Goal: Task Accomplishment & Management: Manage account settings

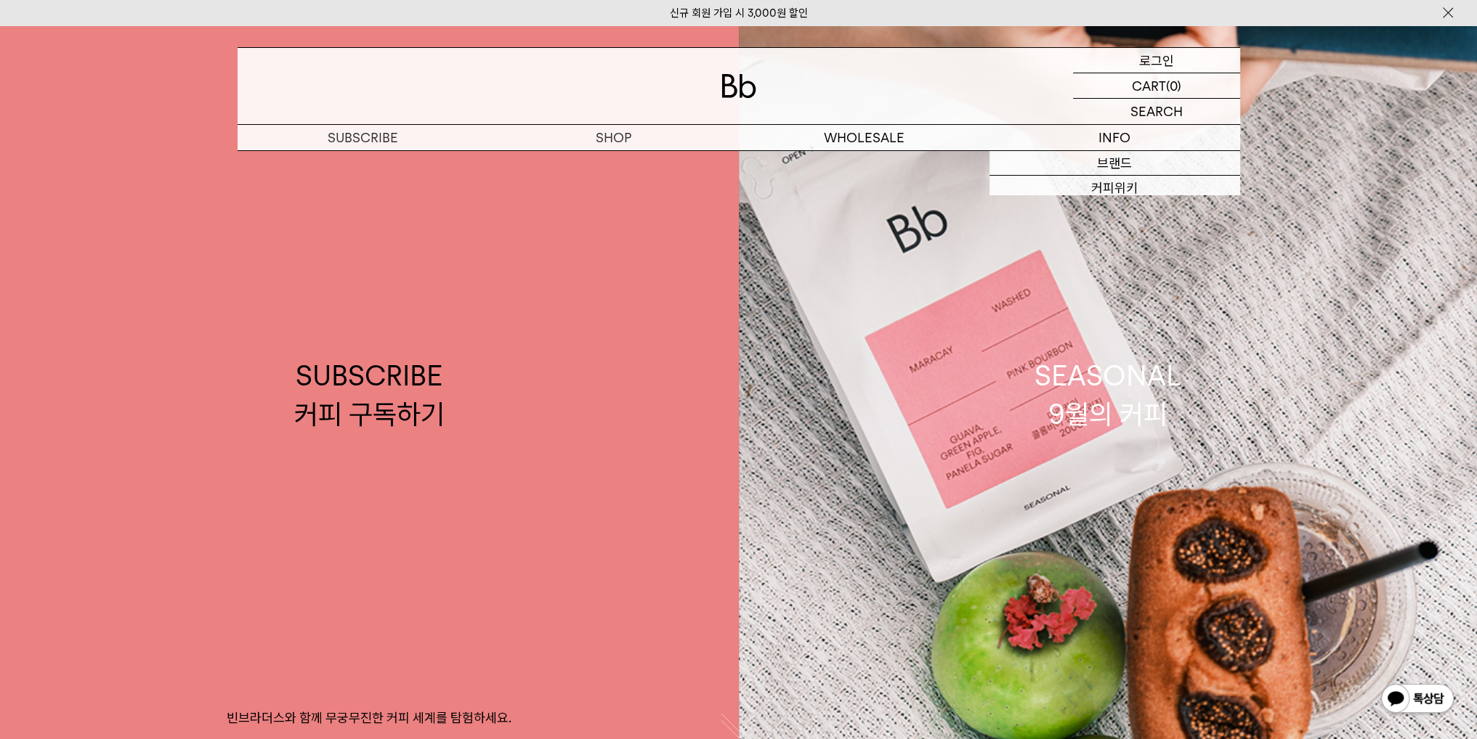
click at [1156, 59] on p "로그인" at bounding box center [1156, 60] width 35 height 25
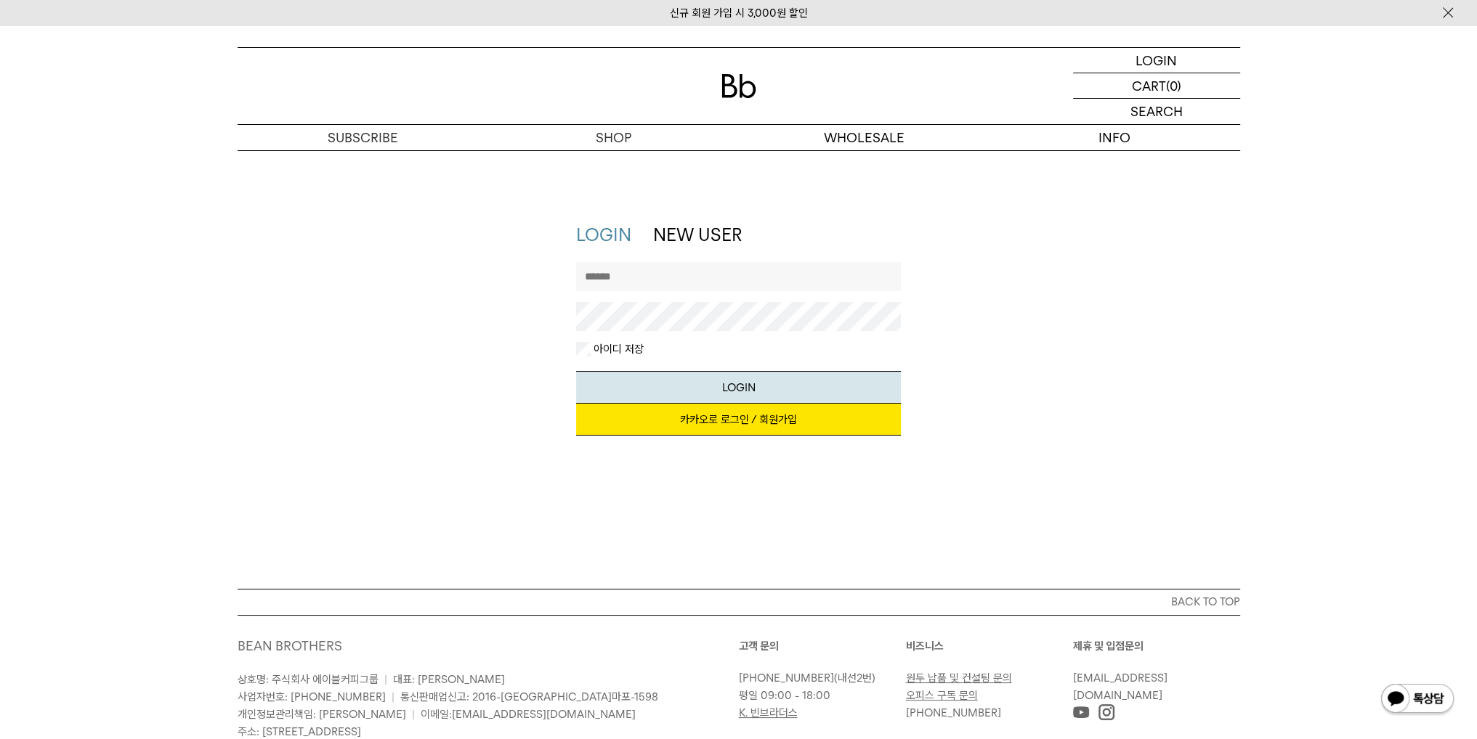
click at [745, 422] on link "카카오로 로그인 / 회원가입" at bounding box center [738, 420] width 325 height 32
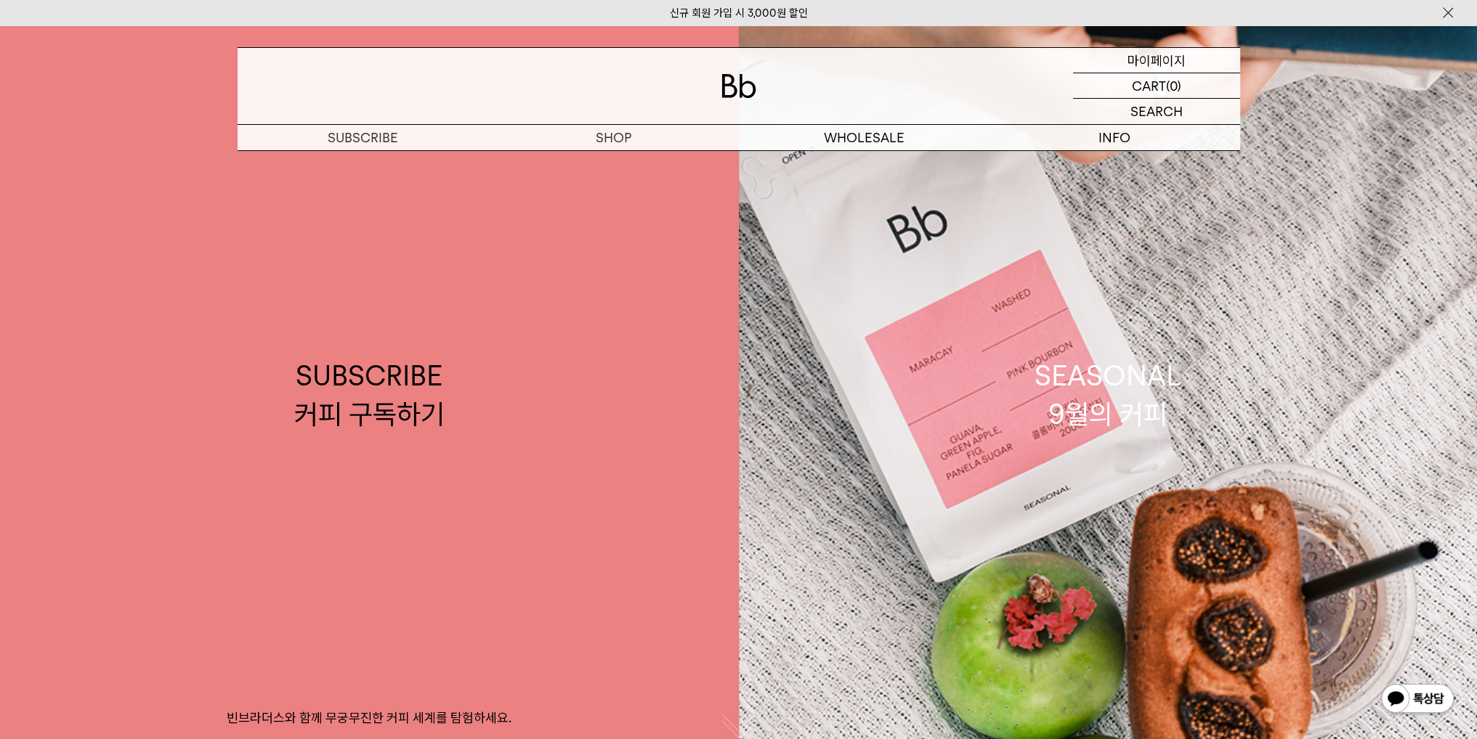
click at [1162, 60] on p "마이페이지" at bounding box center [1156, 60] width 58 height 25
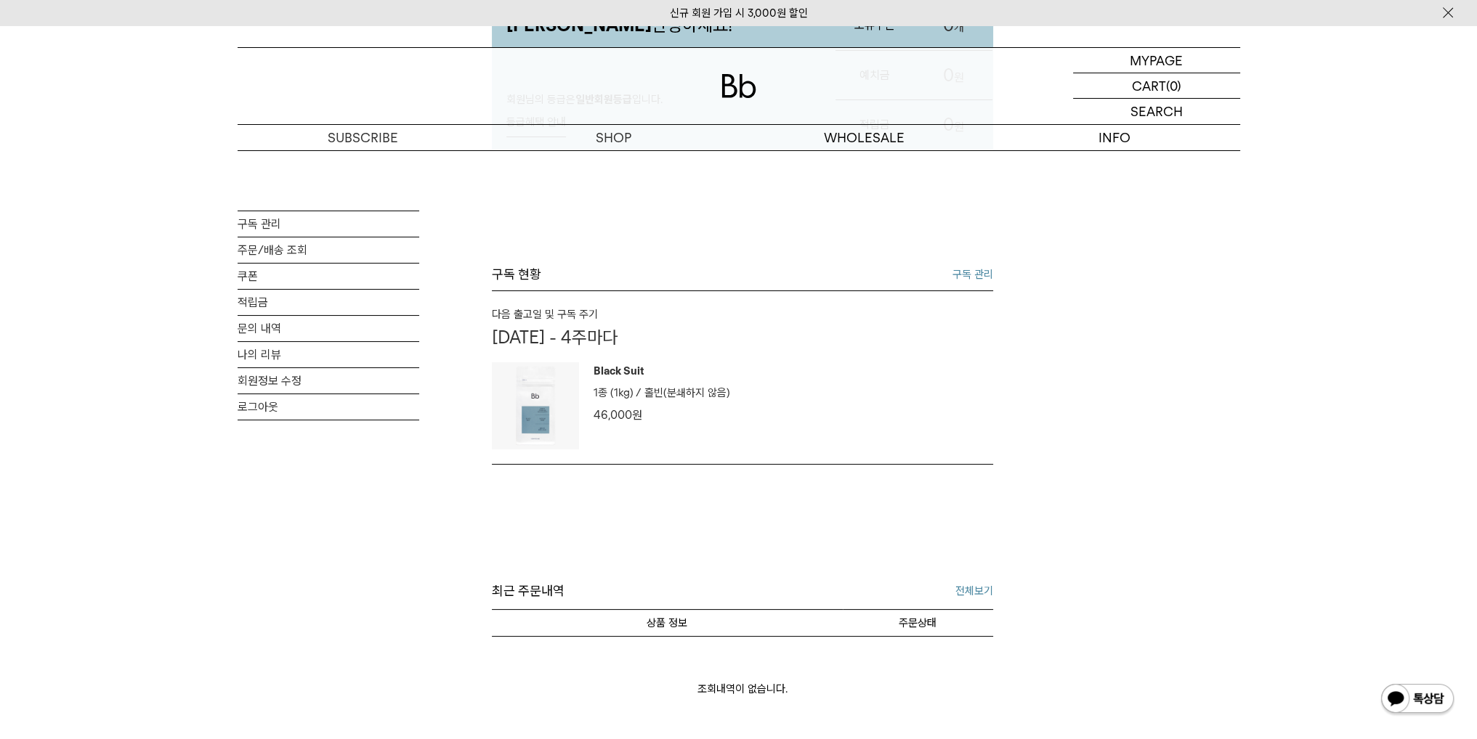
scroll to position [218, 0]
click at [558, 400] on img at bounding box center [535, 403] width 87 height 87
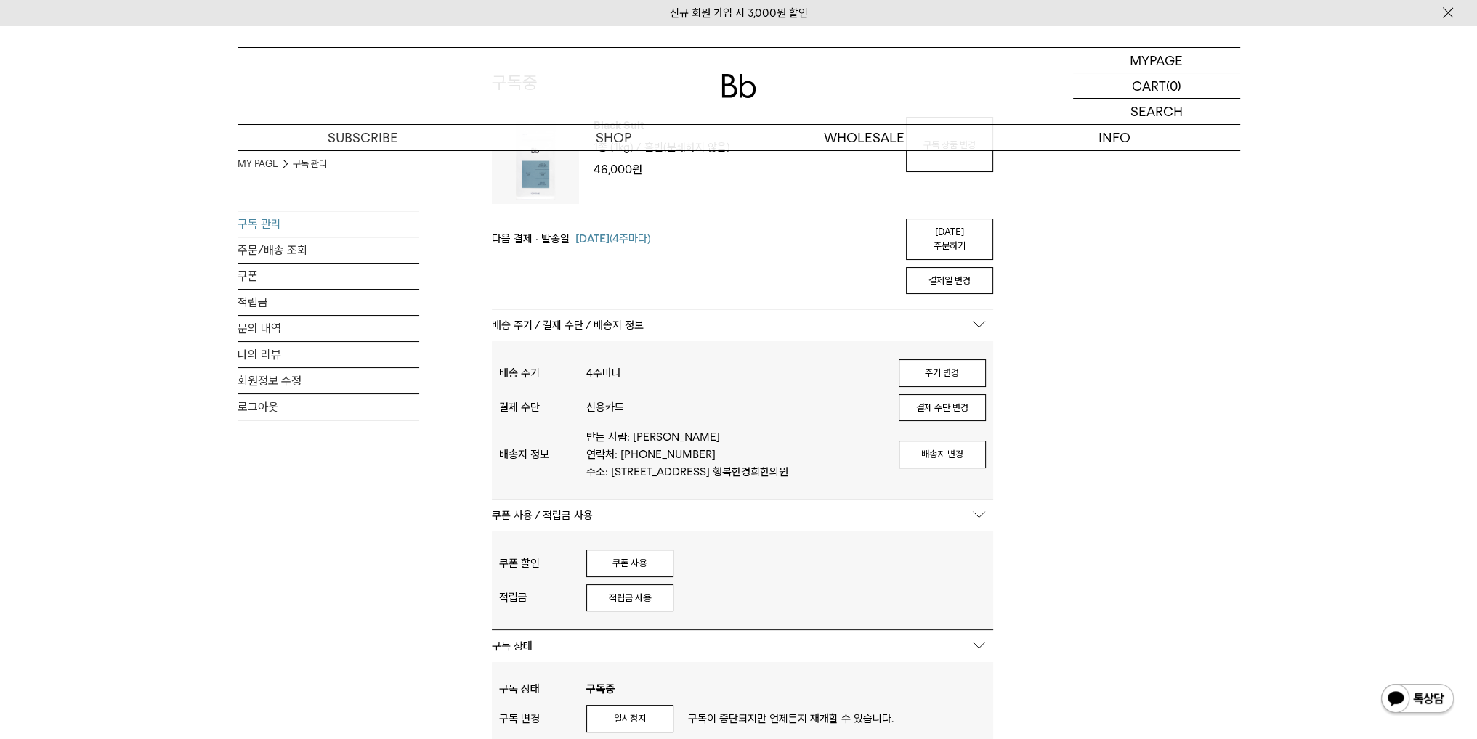
scroll to position [363, 0]
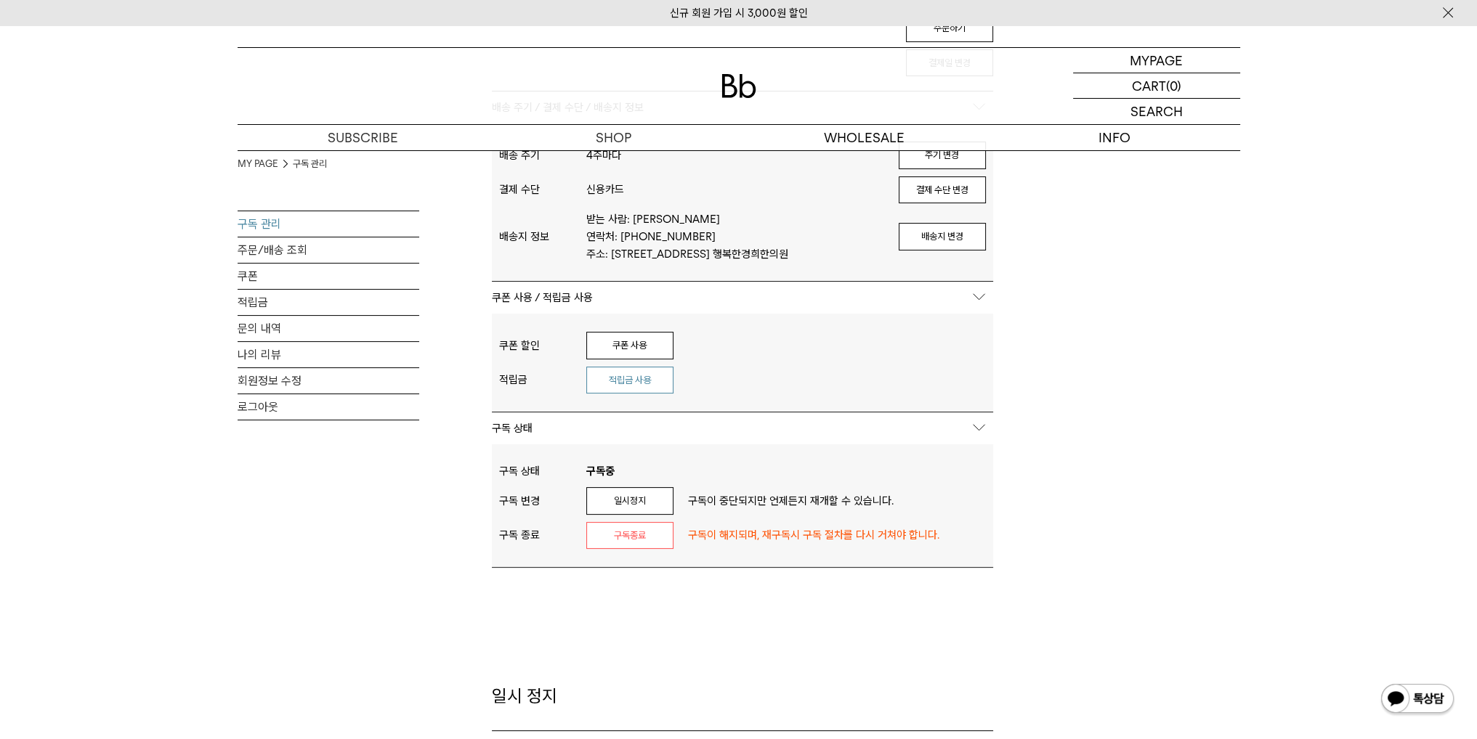
click at [612, 380] on button "적립금 사용" at bounding box center [629, 381] width 87 height 28
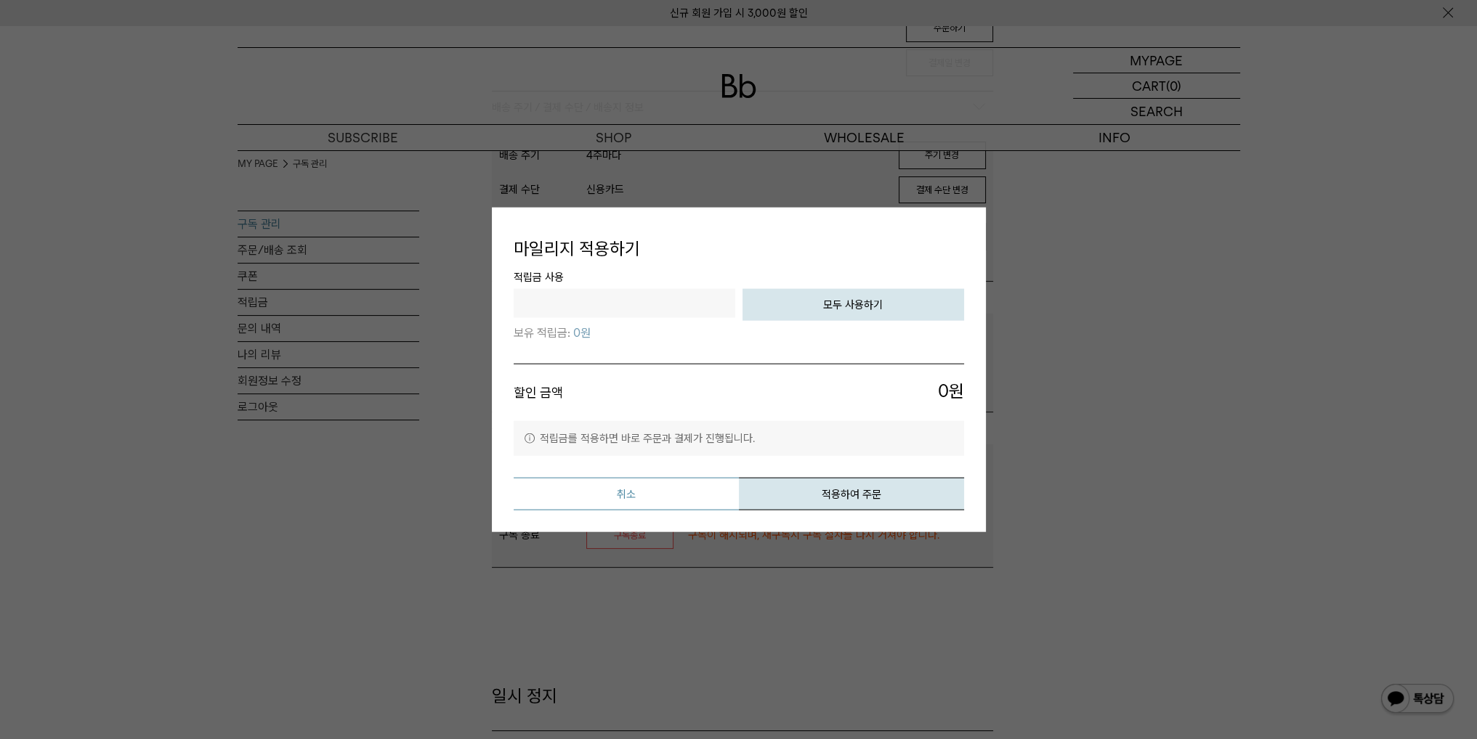
click at [649, 500] on button "취소" at bounding box center [626, 493] width 225 height 33
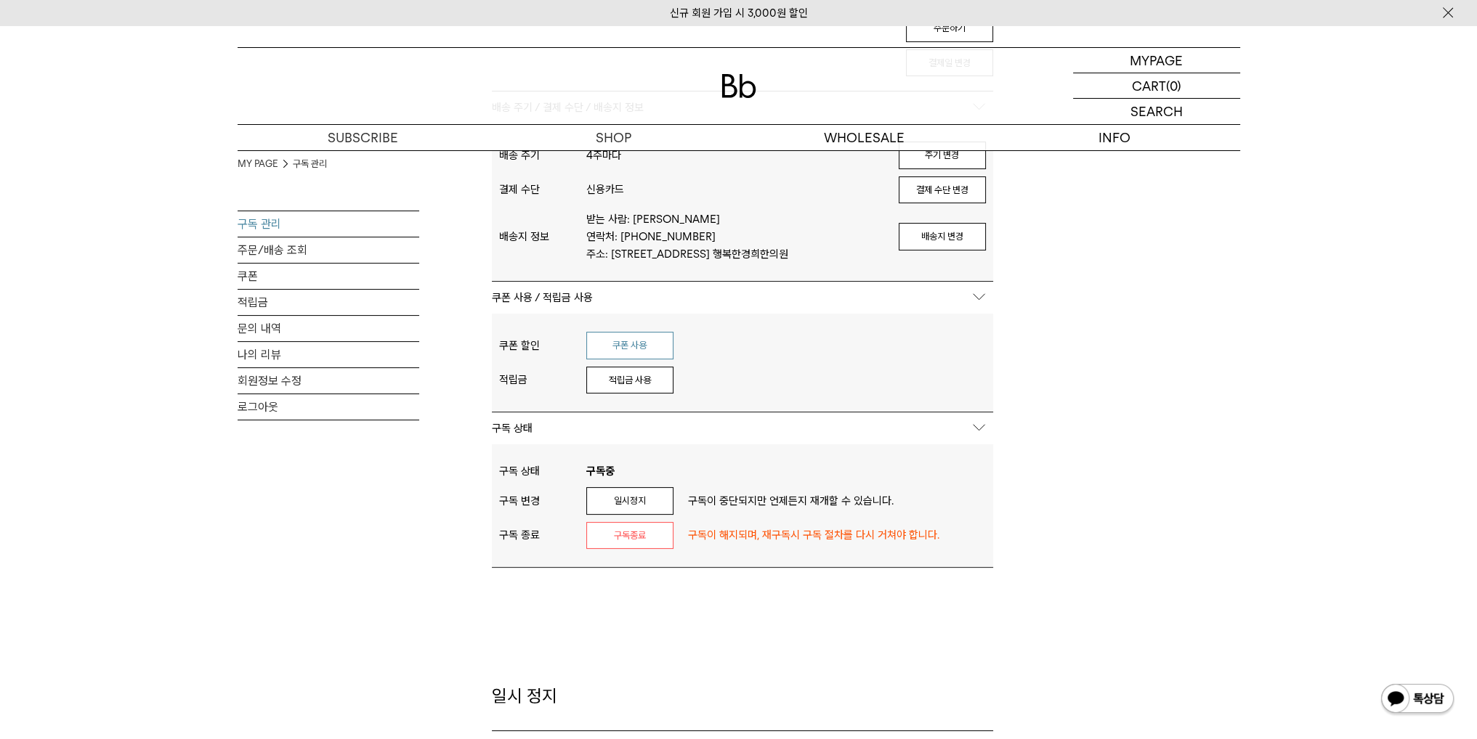
click at [600, 345] on button "쿠폰 사용" at bounding box center [629, 346] width 87 height 28
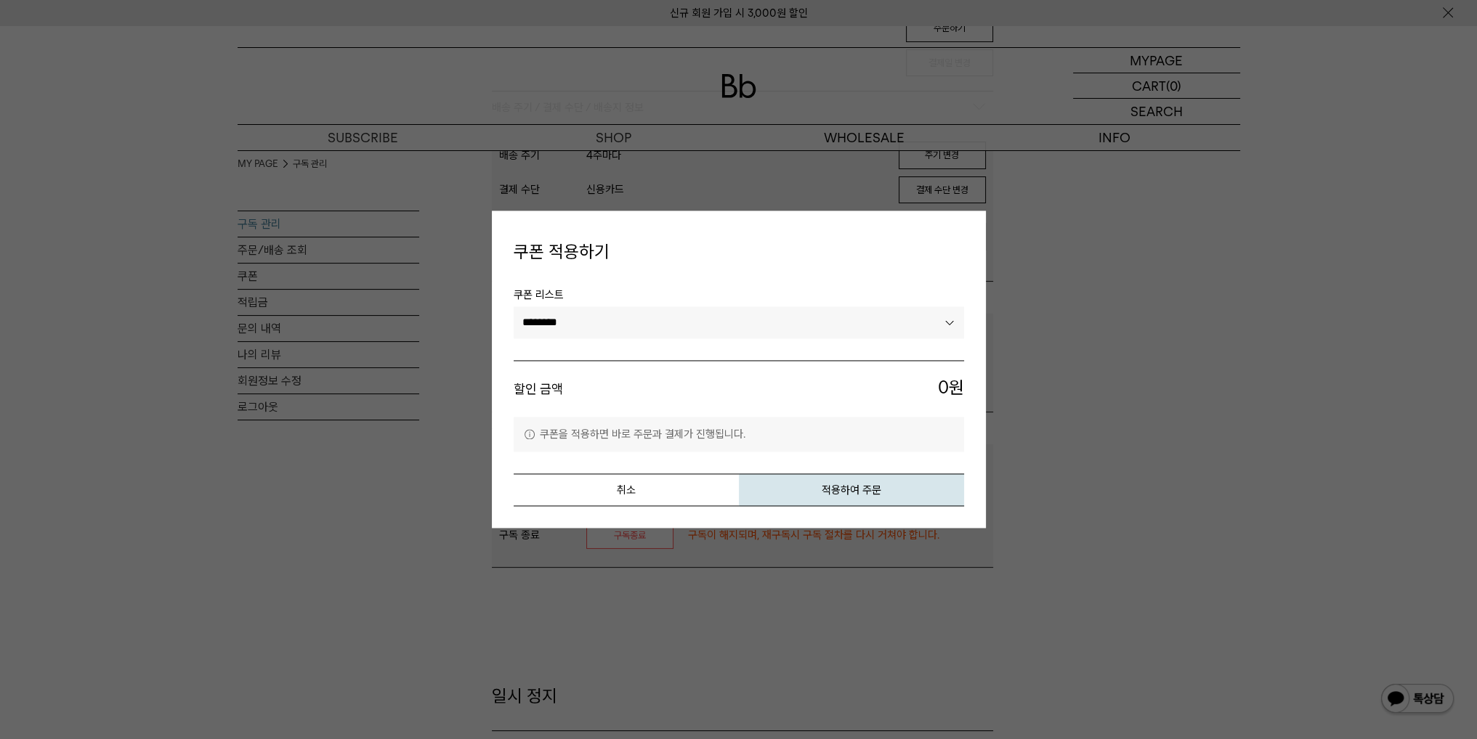
click at [580, 319] on select "********" at bounding box center [739, 323] width 450 height 32
click at [514, 307] on select "********" at bounding box center [739, 323] width 450 height 32
click at [665, 506] on div "쿠폰 적용하기 쿠폰 리스트 ******** 할인 금액 0 원 쿠폰을 적용하면 바로 주문과 결제가 진행됩니다. 취소 적용하여 주문" at bounding box center [739, 369] width 494 height 317
click at [657, 490] on button "취소" at bounding box center [626, 490] width 225 height 33
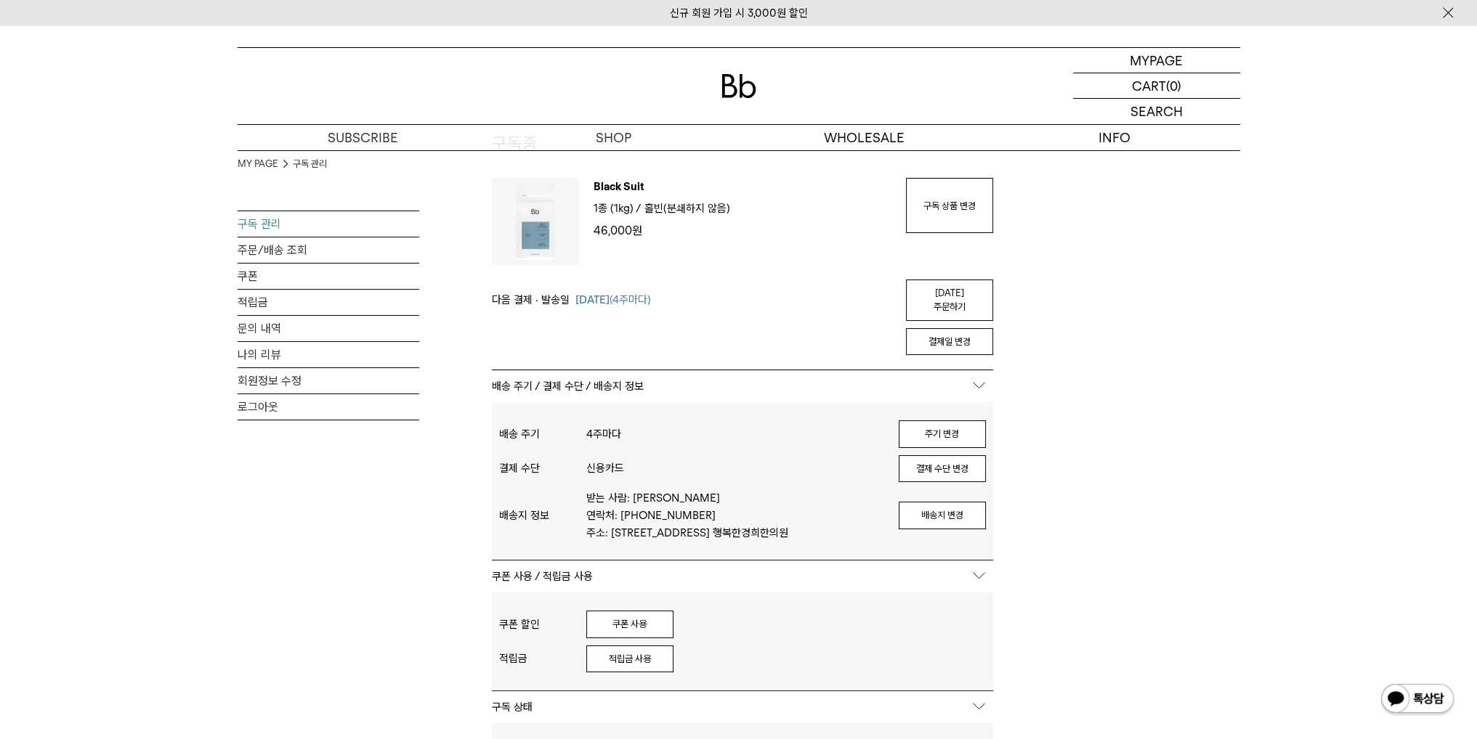
scroll to position [73, 0]
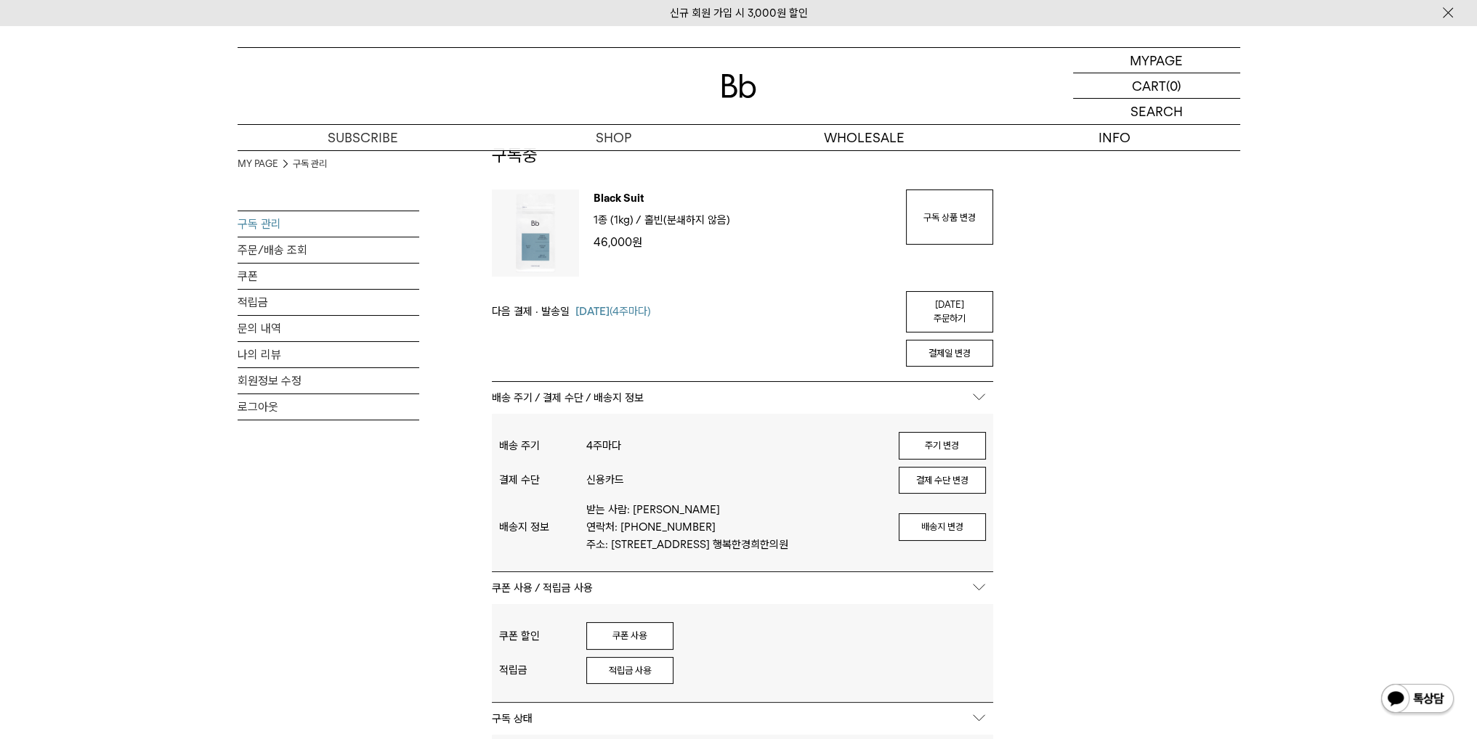
drag, startPoint x: 952, startPoint y: 294, endPoint x: 820, endPoint y: 88, distance: 245.0
click at [952, 294] on link "오늘 주문하기" at bounding box center [949, 311] width 87 height 41
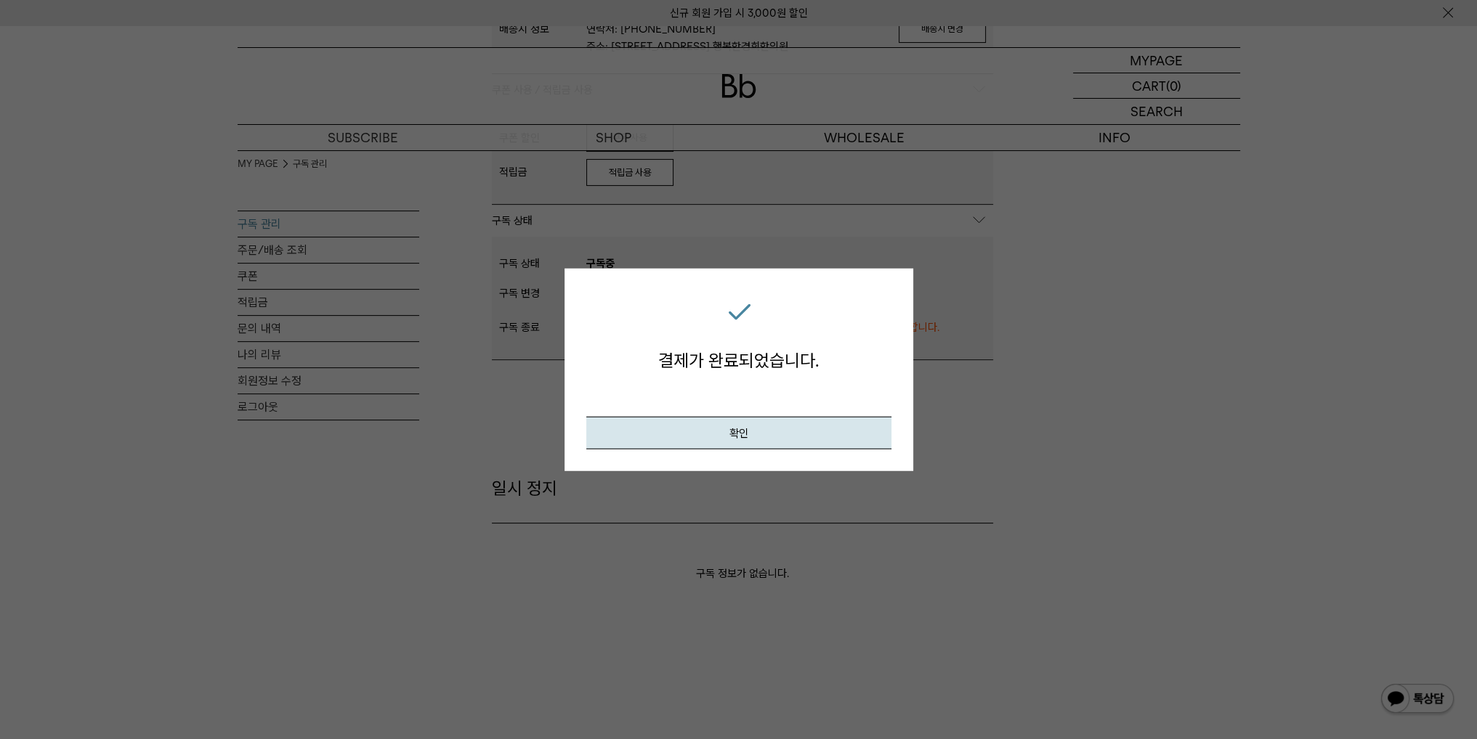
scroll to position [799, 0]
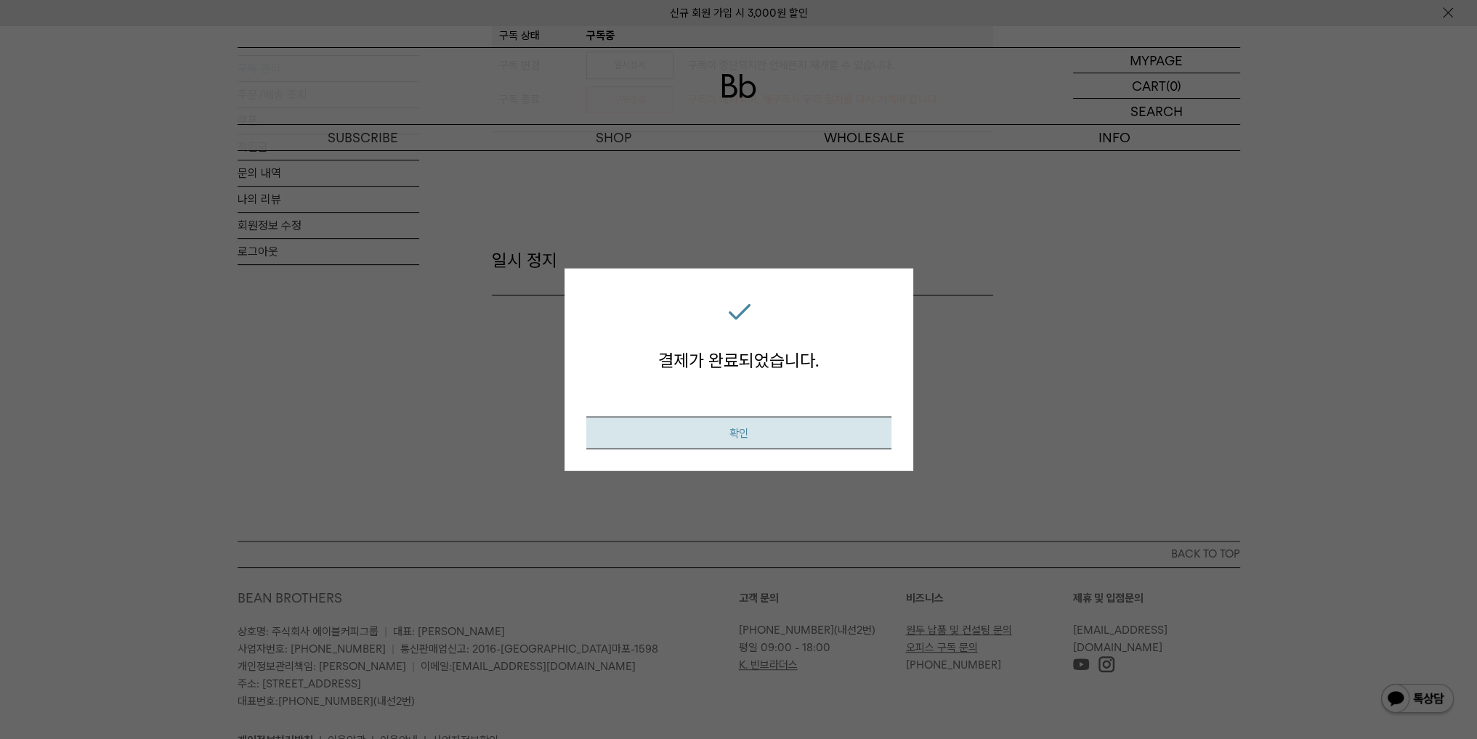
click at [822, 423] on button "확인" at bounding box center [738, 432] width 305 height 33
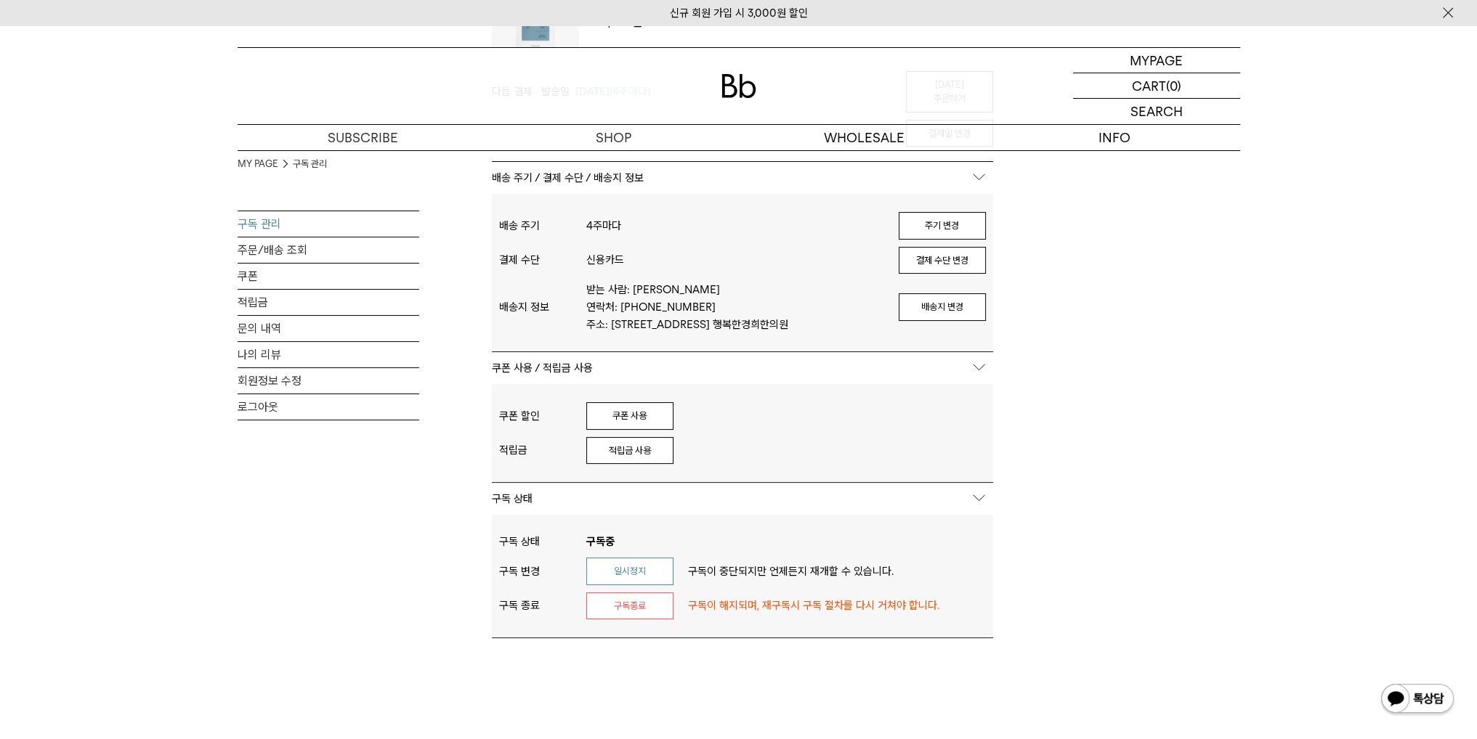
scroll to position [291, 0]
click at [267, 277] on link "쿠폰" at bounding box center [329, 276] width 182 height 25
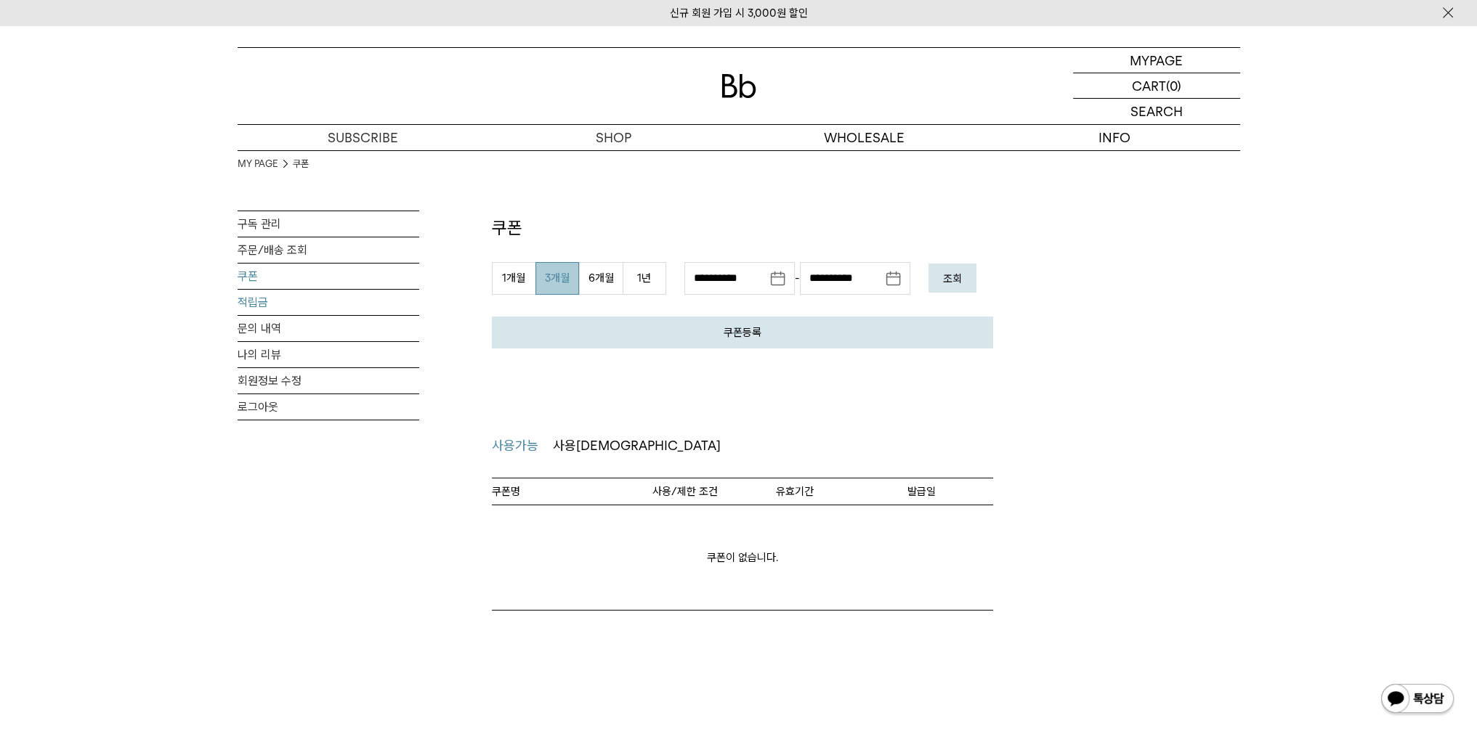
click at [246, 299] on link "적립금" at bounding box center [329, 302] width 182 height 25
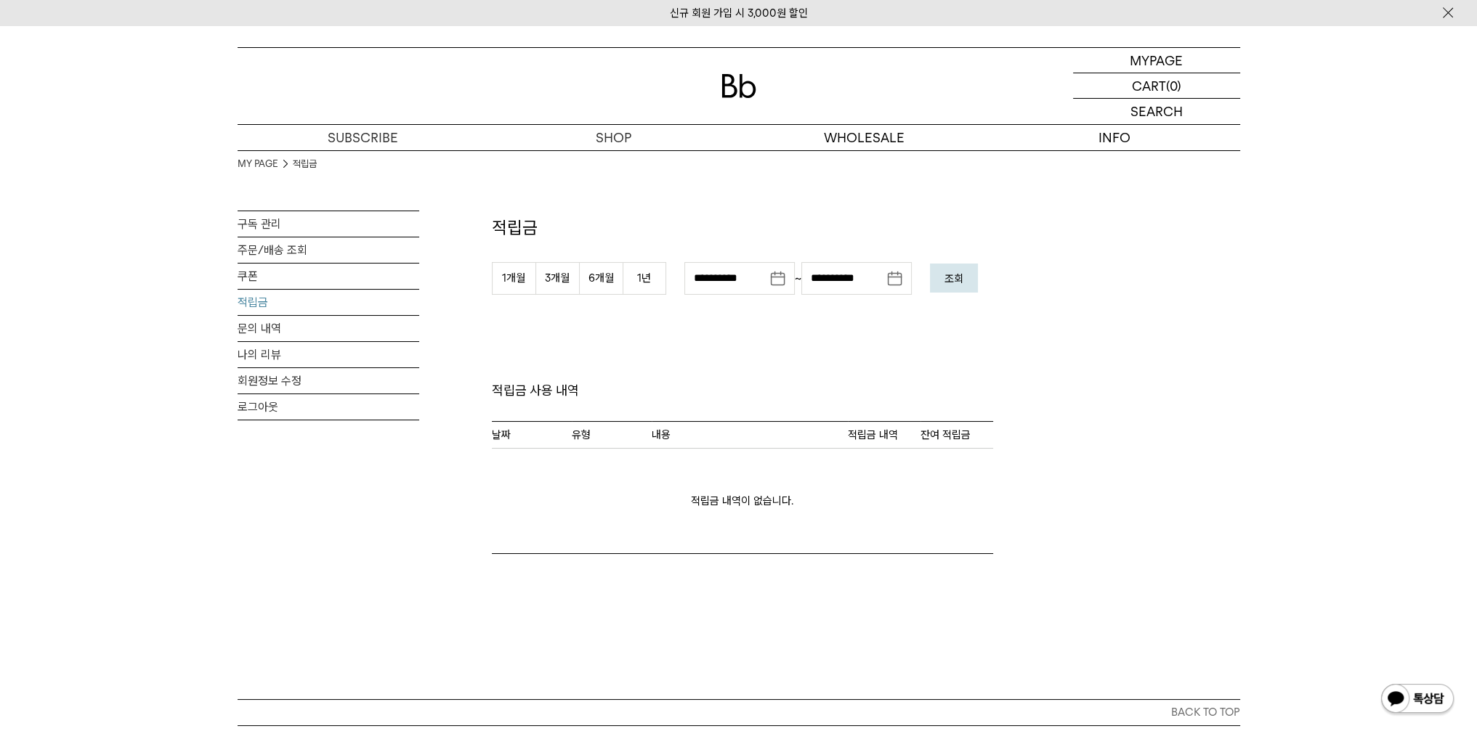
click at [959, 275] on em "조회" at bounding box center [953, 278] width 19 height 13
